Goal: Find specific page/section: Find specific page/section

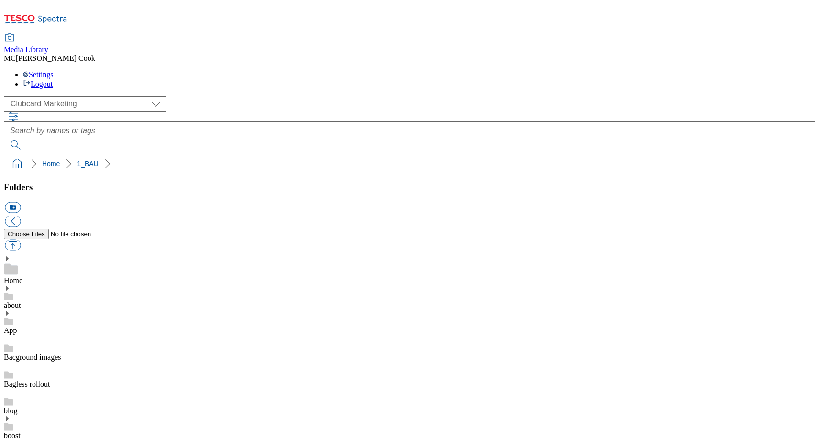
scroll to position [1, 0]
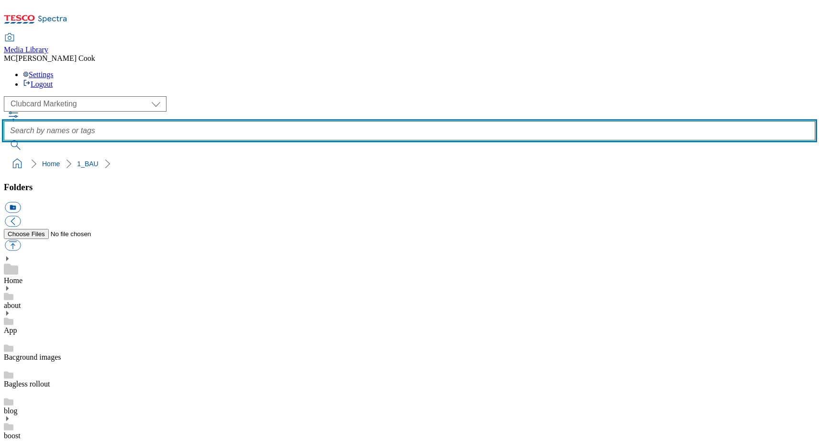
click at [311, 121] on input "text" at bounding box center [410, 130] width 812 height 19
type input "nozeco"
click at [4, 140] on button "submit" at bounding box center [16, 145] width 25 height 10
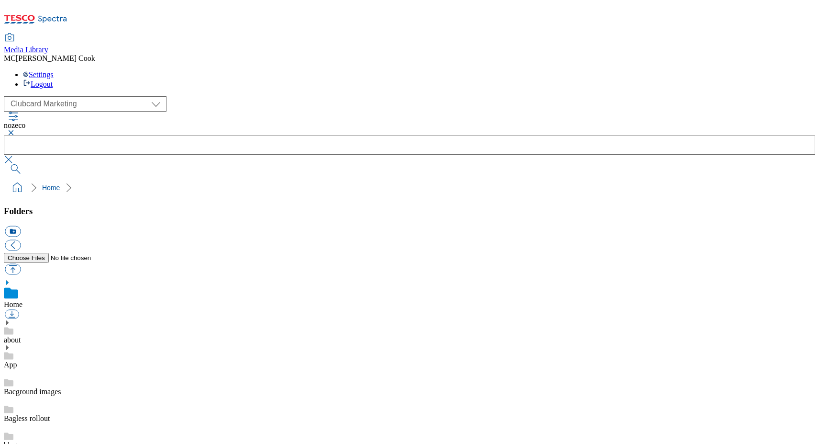
click at [65, 12] on icon at bounding box center [36, 22] width 64 height 20
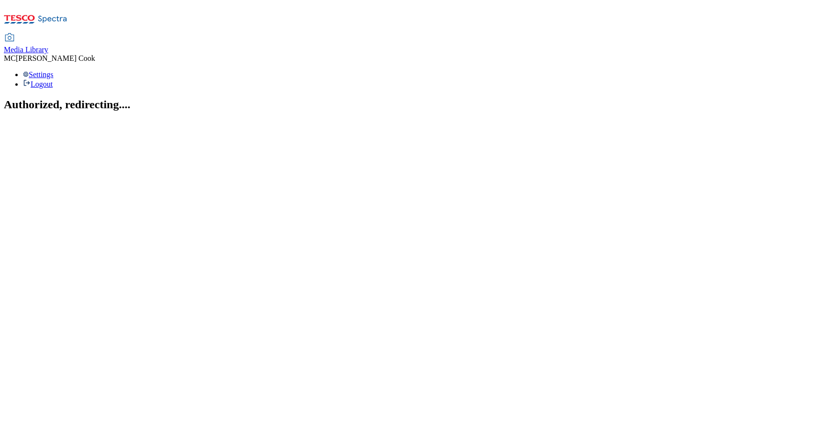
click at [48, 45] on div "Media Library" at bounding box center [26, 49] width 45 height 9
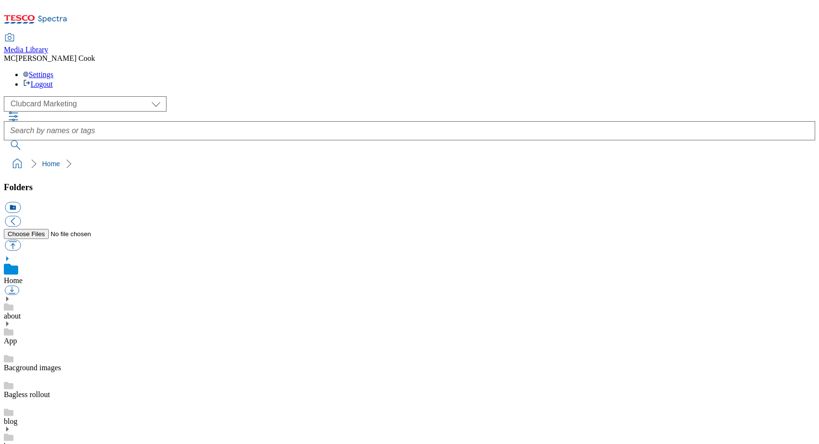
scroll to position [0, 0]
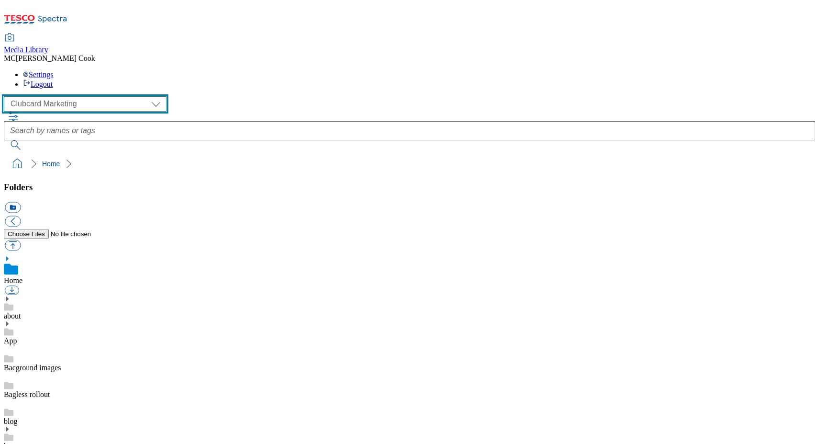
click at [77, 96] on select "Clubcard Marketing Dotcom UK Emails GHS Marketing UK GHS Product UK GHS ROI" at bounding box center [85, 103] width 163 height 15
select select "flare-ghs-mktg"
click at [7, 96] on select "Clubcard Marketing Dotcom UK Emails GHS Marketing UK GHS Product UK GHS ROI" at bounding box center [85, 103] width 163 height 15
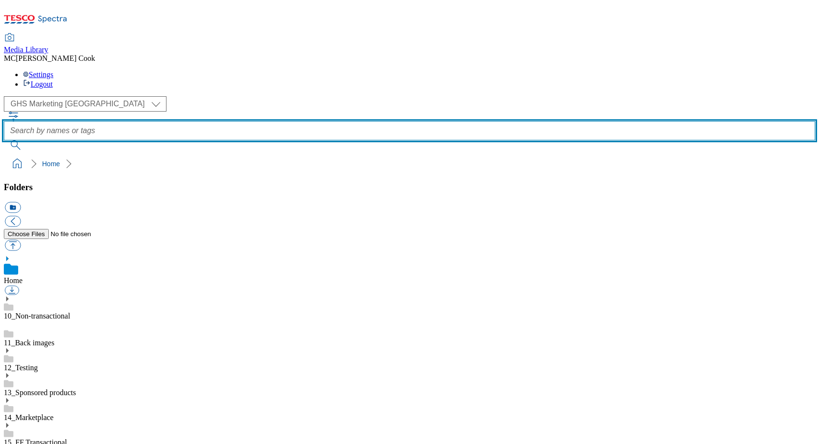
click at [316, 121] on input "text" at bounding box center [410, 130] width 812 height 19
paste input "Nozeco"
type input "Nozeco"
click at [4, 140] on button "submit" at bounding box center [16, 145] width 25 height 10
